Goal: Task Accomplishment & Management: Manage account settings

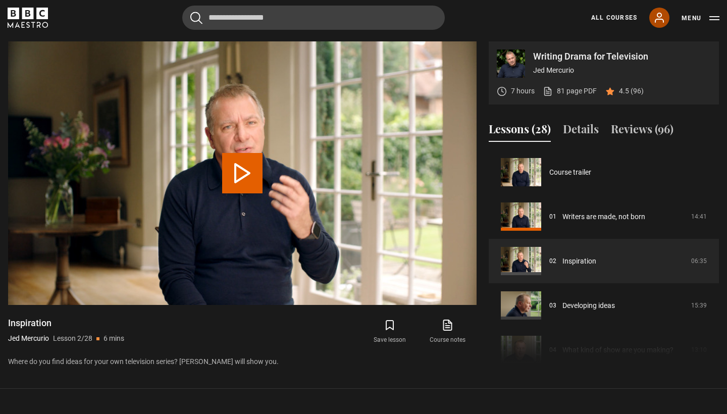
click at [663, 18] on icon at bounding box center [659, 18] width 12 height 12
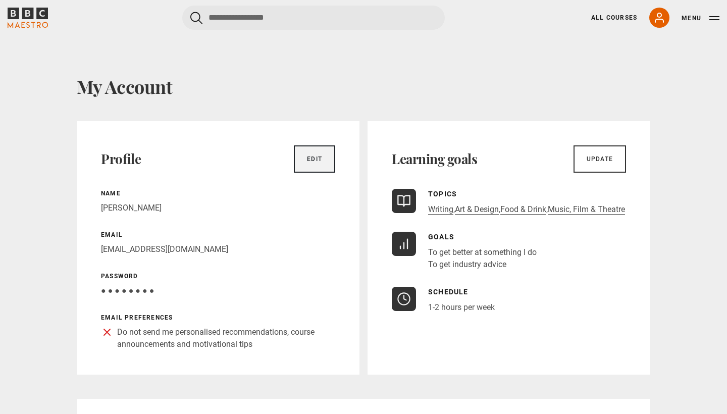
click at [308, 157] on link "Edit" at bounding box center [314, 158] width 41 height 27
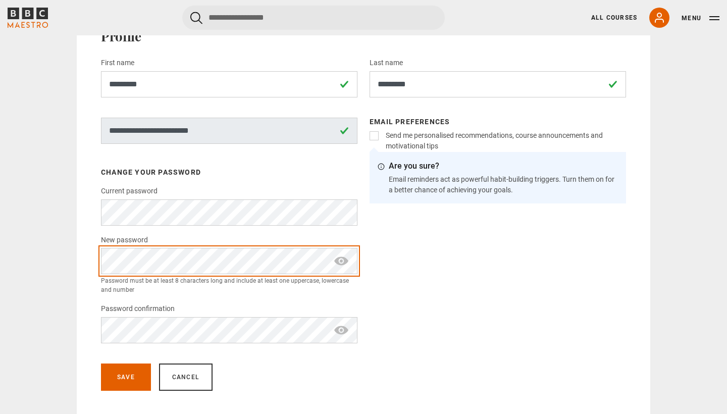
scroll to position [120, 0]
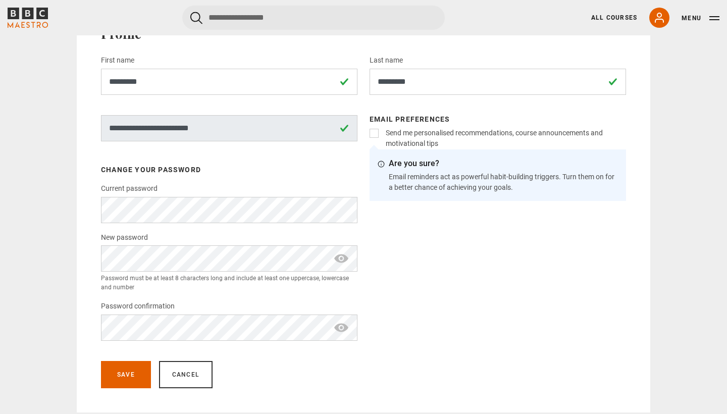
click at [342, 259] on span "show password" at bounding box center [341, 258] width 16 height 26
click at [122, 374] on button "Save" at bounding box center [126, 374] width 50 height 27
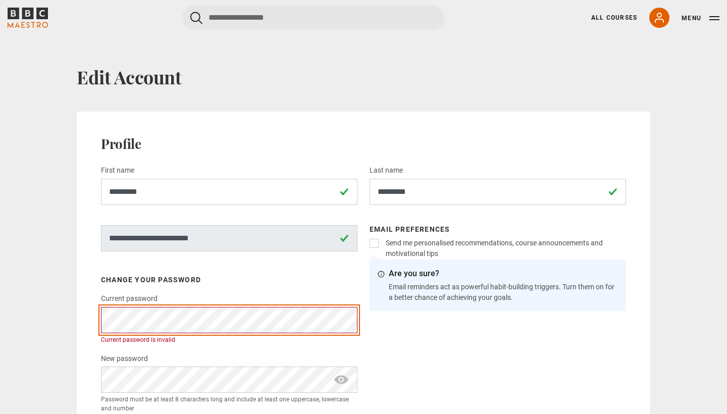
scroll to position [9, 0]
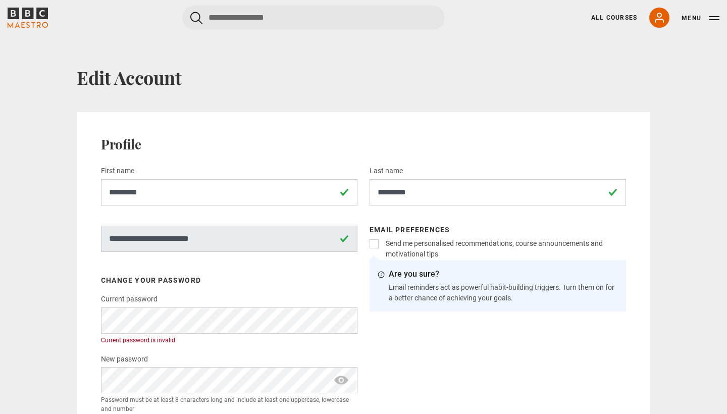
click at [43, 16] on icon "BBC Maestro" at bounding box center [28, 18] width 40 height 20
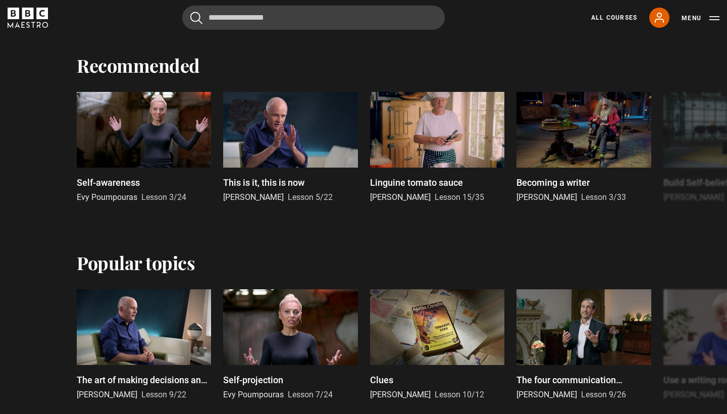
scroll to position [517, 0]
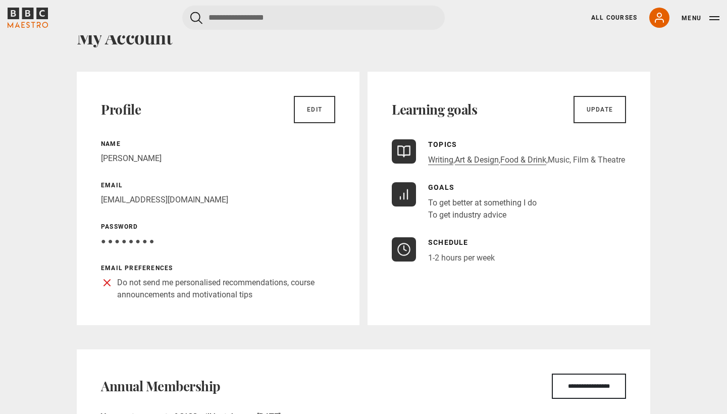
scroll to position [51, 0]
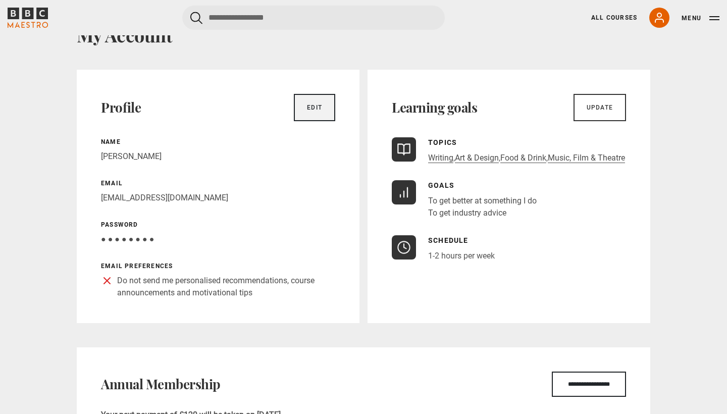
click at [318, 112] on link "Edit" at bounding box center [314, 107] width 41 height 27
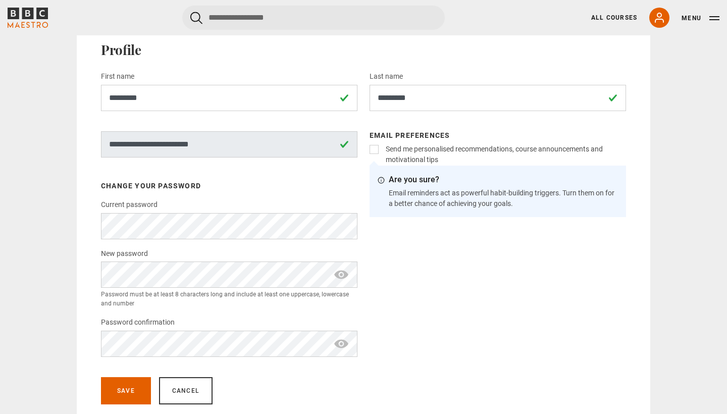
scroll to position [111, 0]
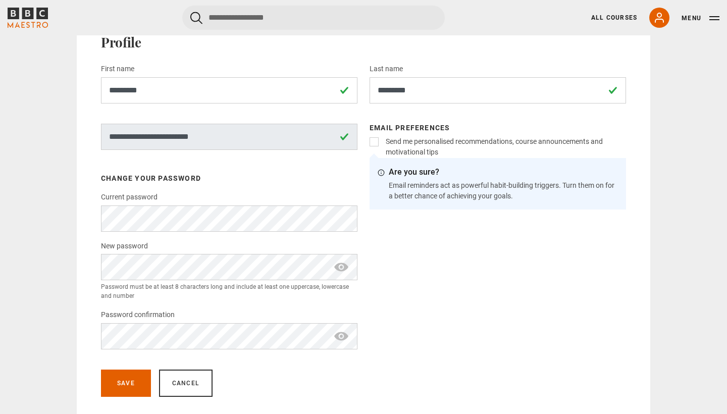
click at [496, 42] on h2 "Profile" at bounding box center [363, 42] width 525 height 16
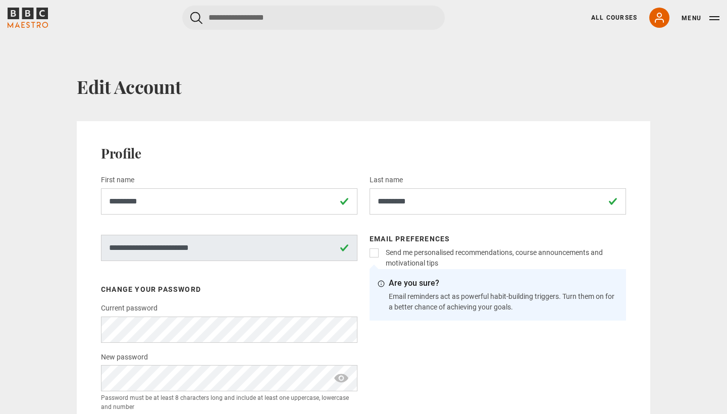
scroll to position [0, 0]
click at [41, 17] on icon "BBC Maestro" at bounding box center [42, 14] width 12 height 12
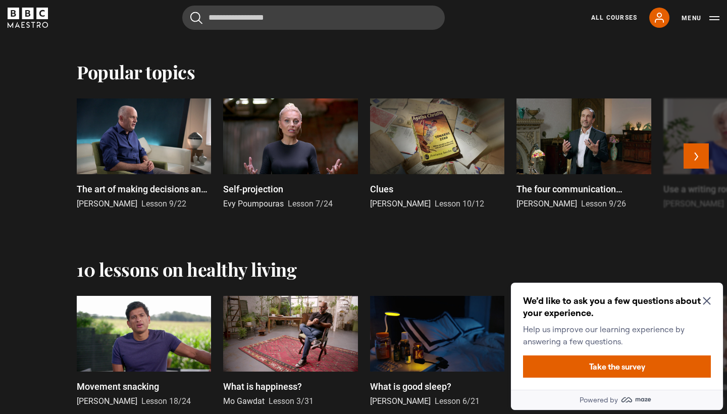
scroll to position [771, 0]
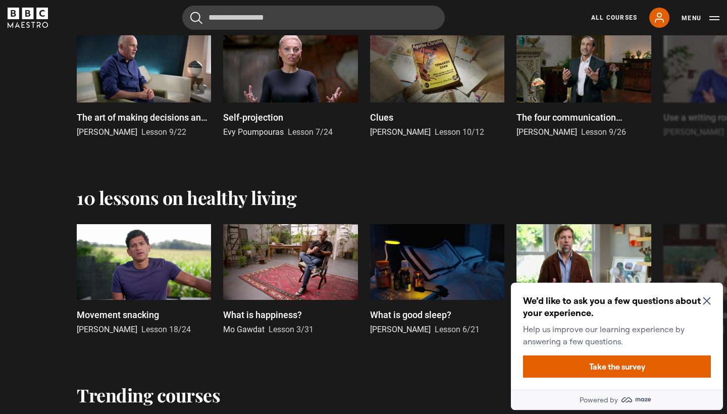
click at [707, 300] on icon "Close Maze Prompt" at bounding box center [707, 301] width 8 height 8
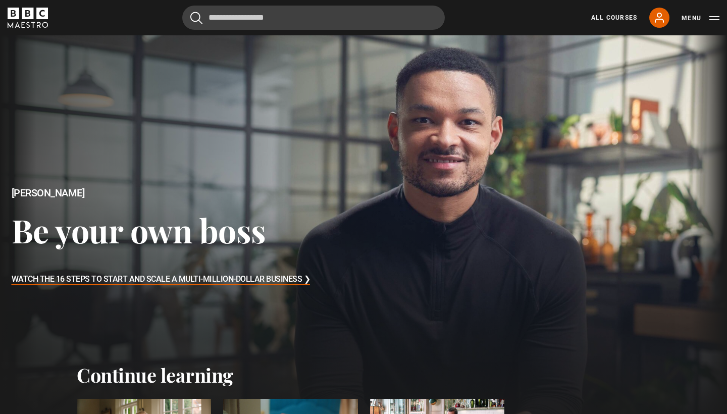
scroll to position [0, 0]
